Goal: Navigation & Orientation: Find specific page/section

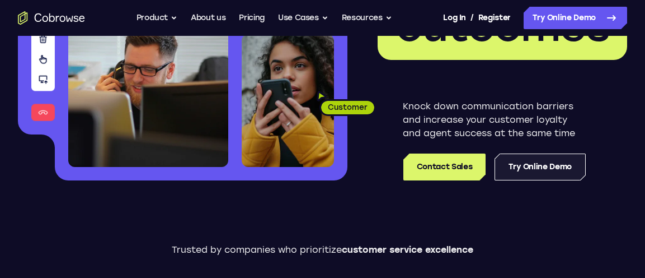
scroll to position [224, 0]
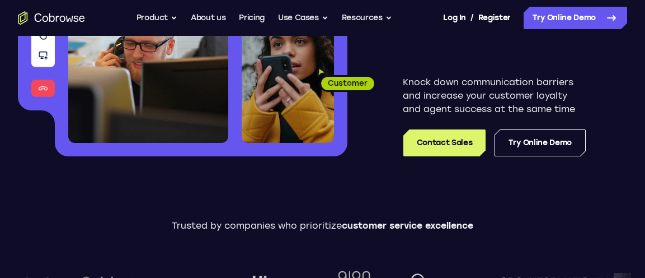
click at [199, 16] on link "About us" at bounding box center [208, 18] width 35 height 22
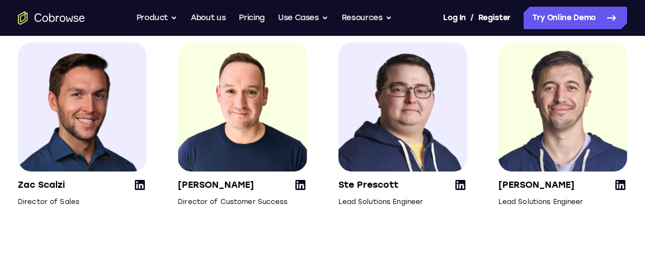
scroll to position [1698, 0]
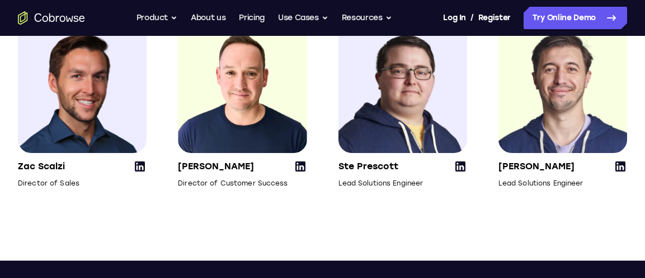
click at [289, 153] on img at bounding box center [242, 87] width 129 height 131
click at [303, 173] on icon at bounding box center [300, 166] width 13 height 13
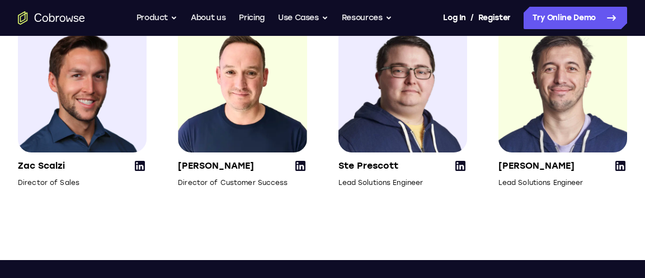
scroll to position [1698, 0]
